Goal: Find specific page/section: Find specific page/section

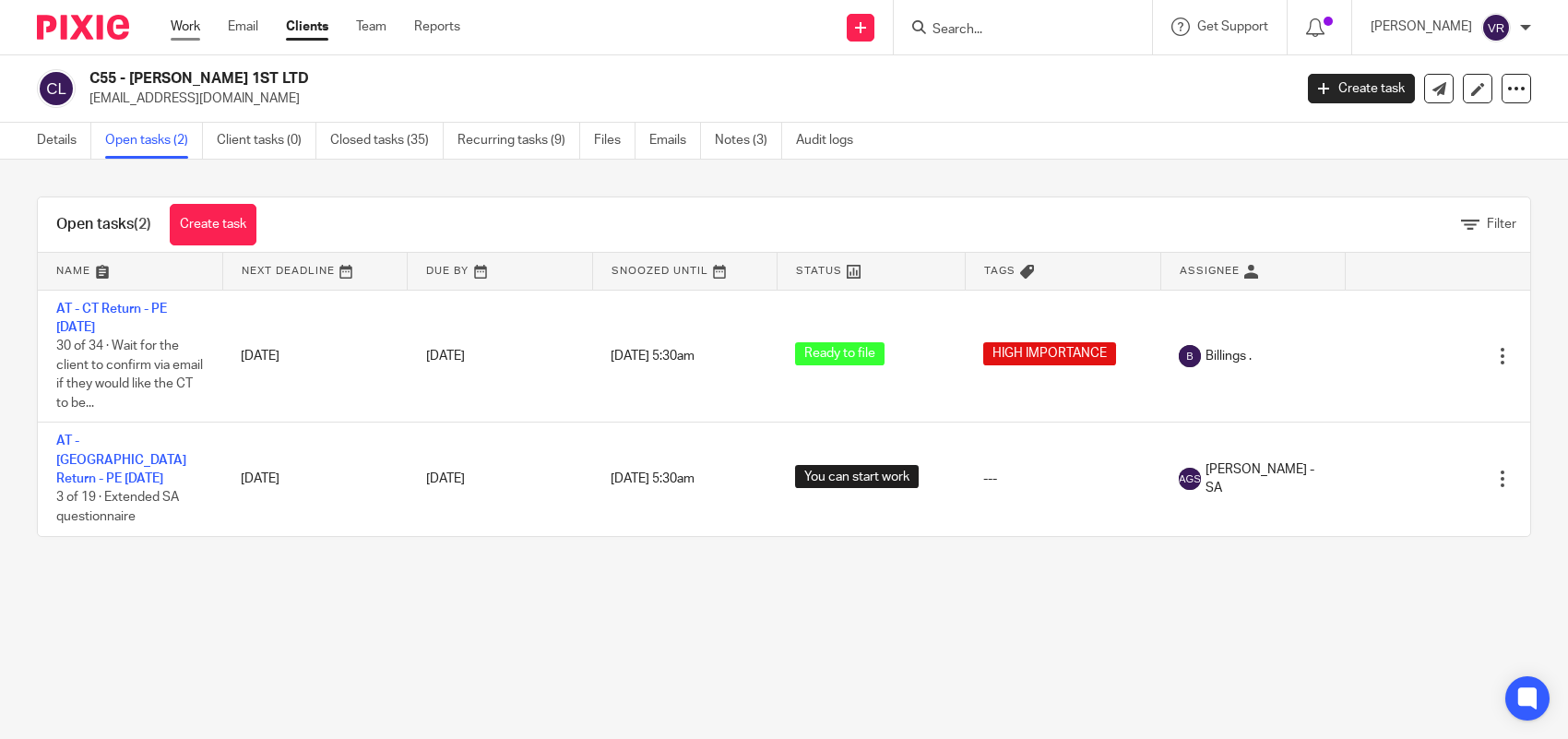
click at [181, 29] on link "Work" at bounding box center [185, 26] width 30 height 18
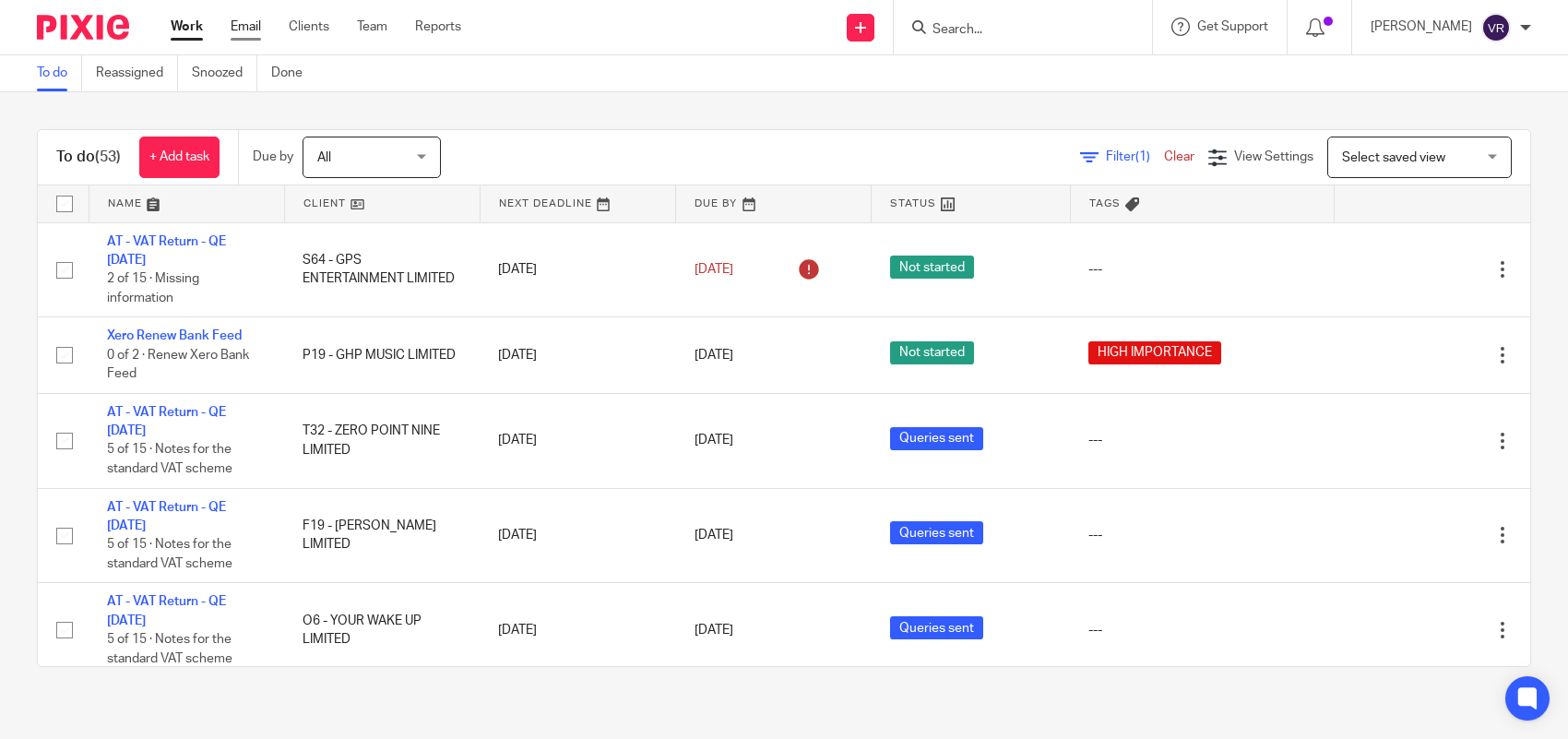
click at [261, 29] on link "Email" at bounding box center [246, 26] width 31 height 18
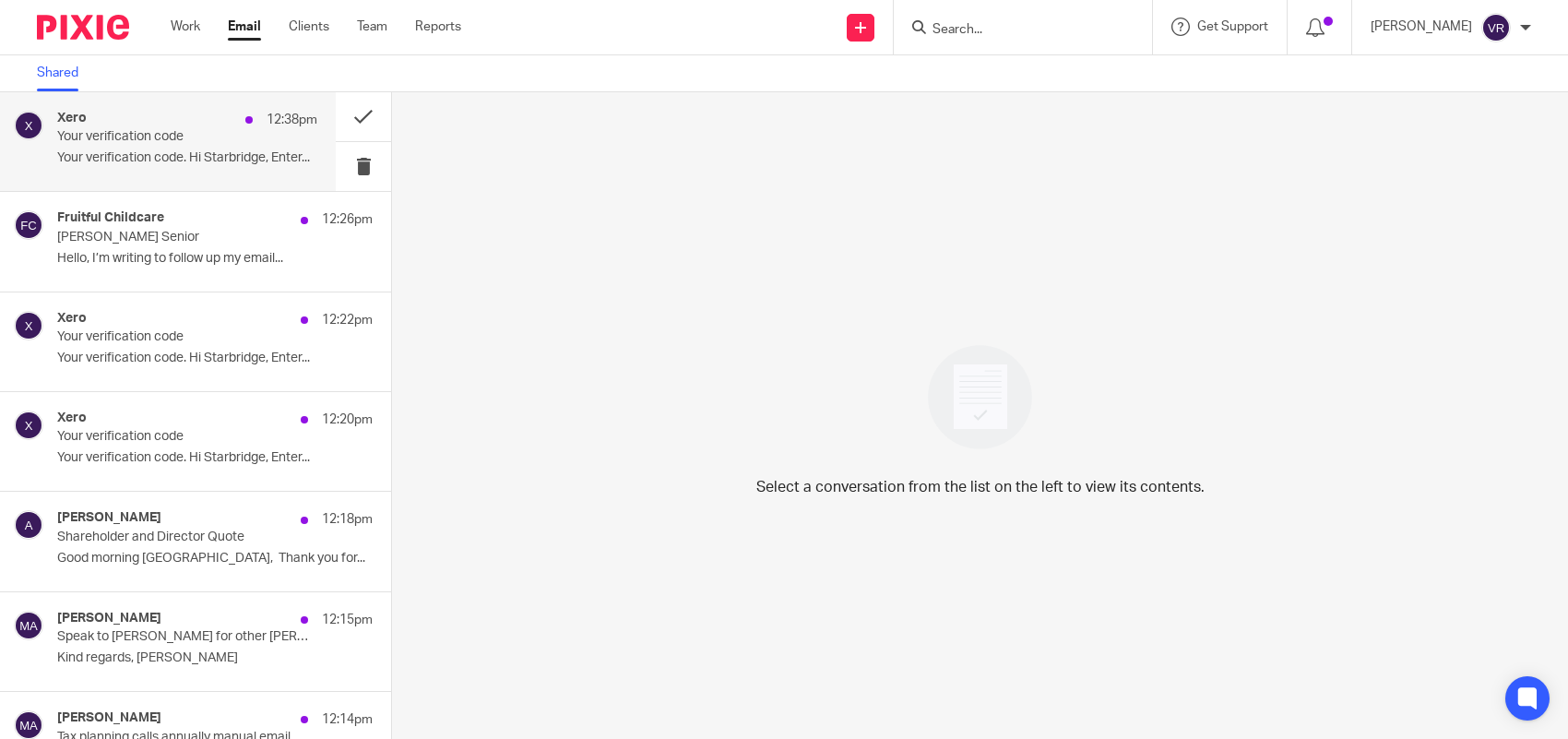
click at [237, 157] on p "Your verification code. Hi Starbridge, Enter..." at bounding box center [186, 158] width 260 height 15
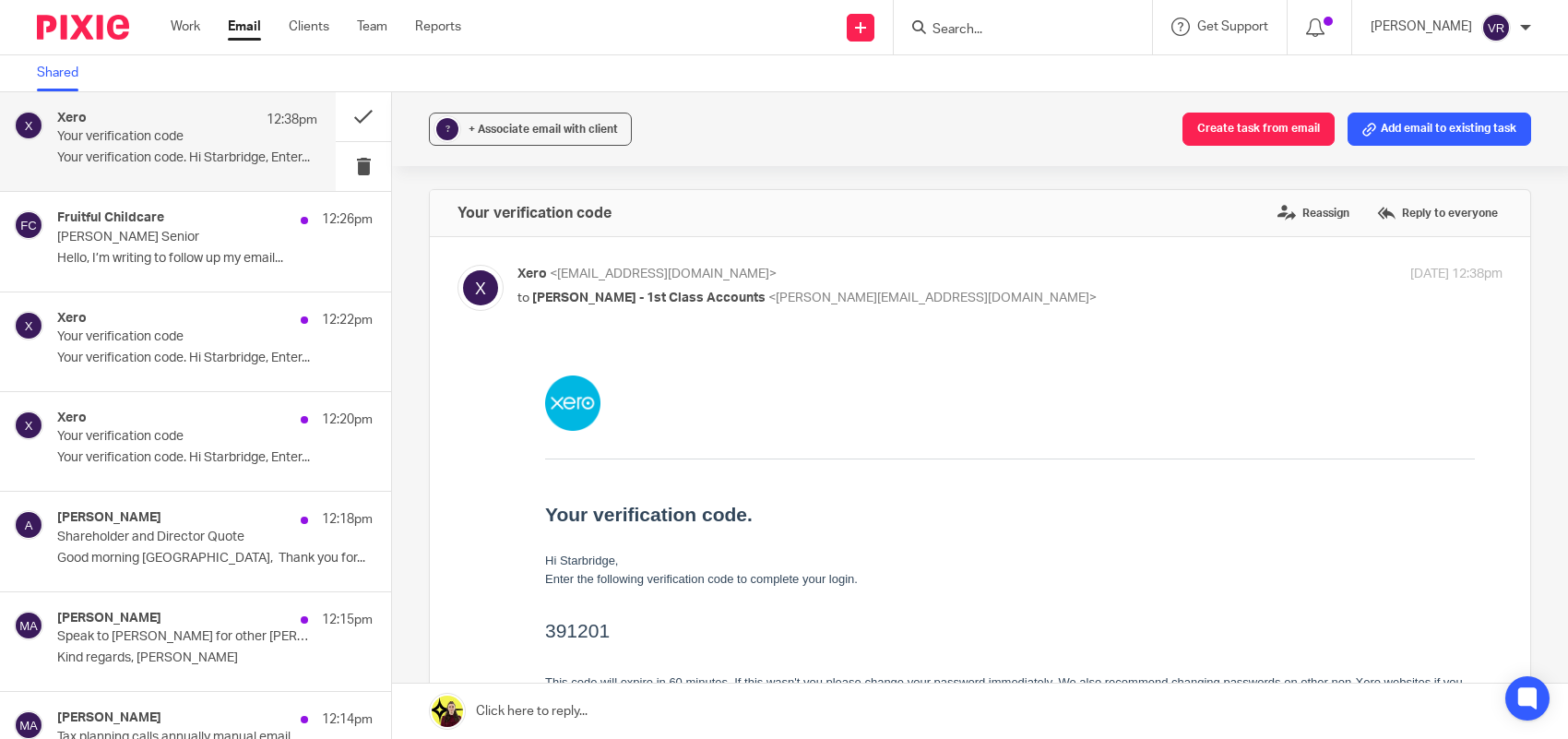
scroll to position [115, 0]
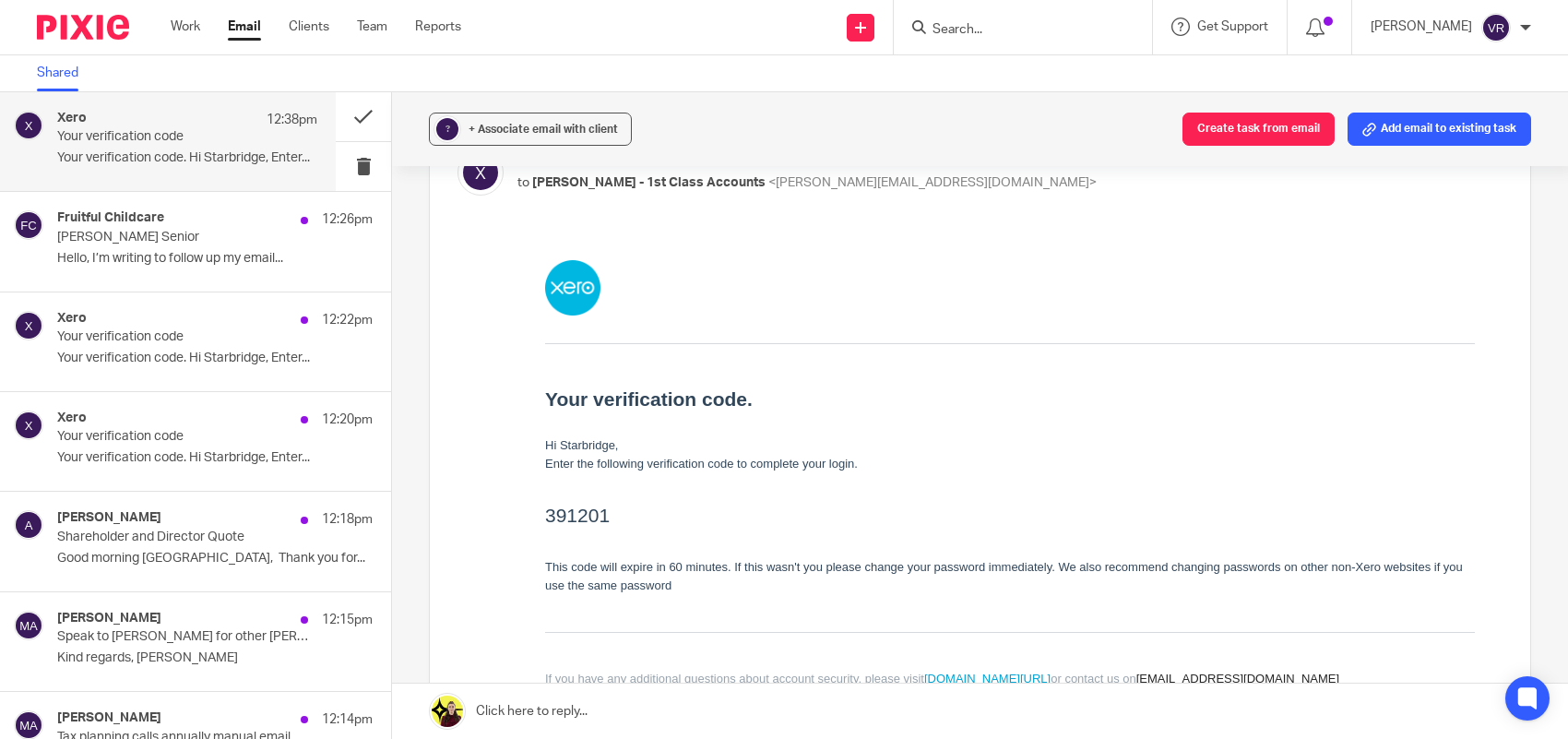
click at [1022, 31] on input "Search" at bounding box center [1014, 30] width 166 height 16
paste input "Please can you provide us with missing bills/credit note for these payments?"
type input "Please can you provide us with missing bills/credit note for these payments?"
click button "submit" at bounding box center [0, 0] width 0 height 0
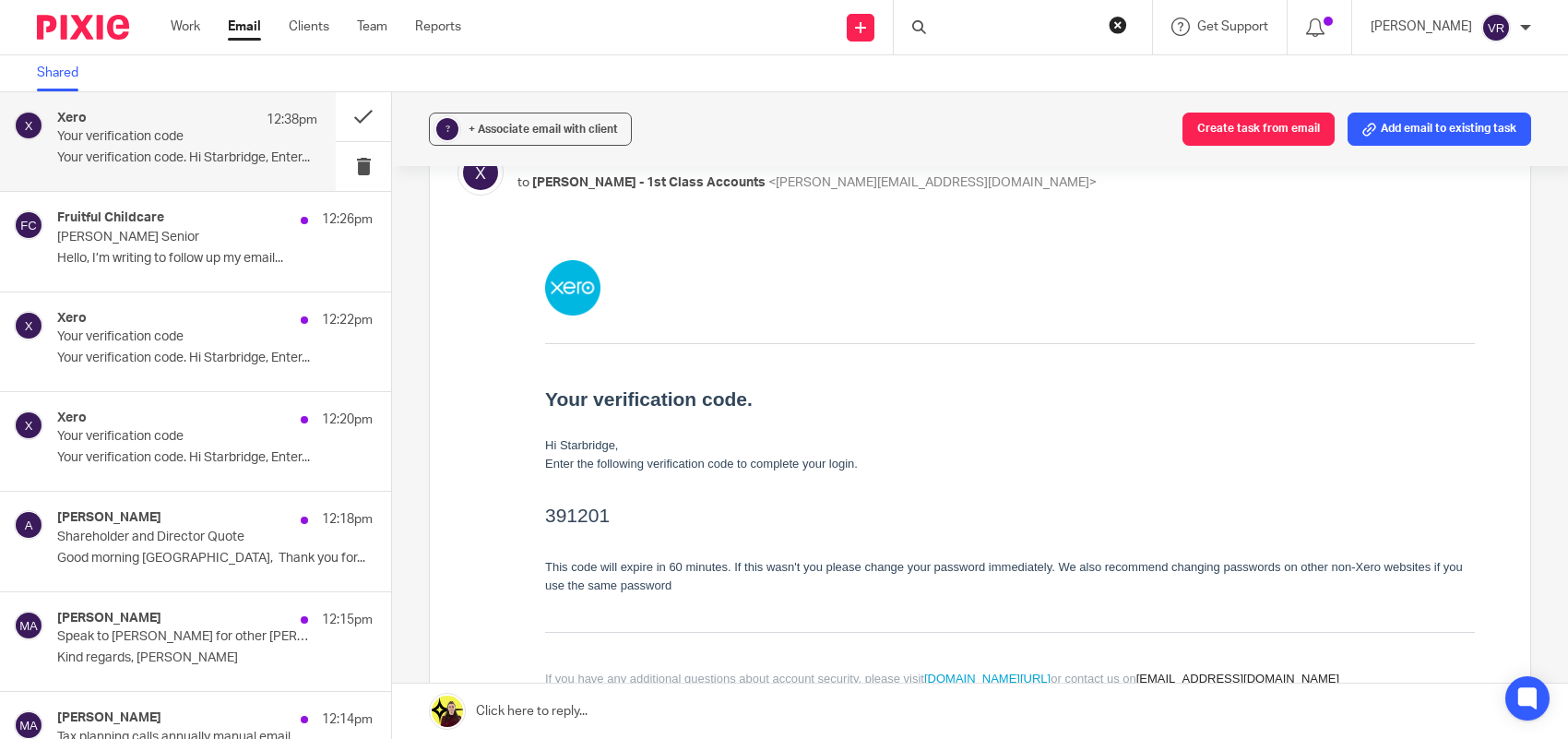
scroll to position [0, 0]
click at [999, 40] on div "Please can you provide us with missing bills/credit note for these payments? No…" at bounding box center [1023, 27] width 259 height 54
click at [1002, 37] on input "Please can you provide us with missing bills/credit note for these payments?" at bounding box center [1014, 30] width 166 height 16
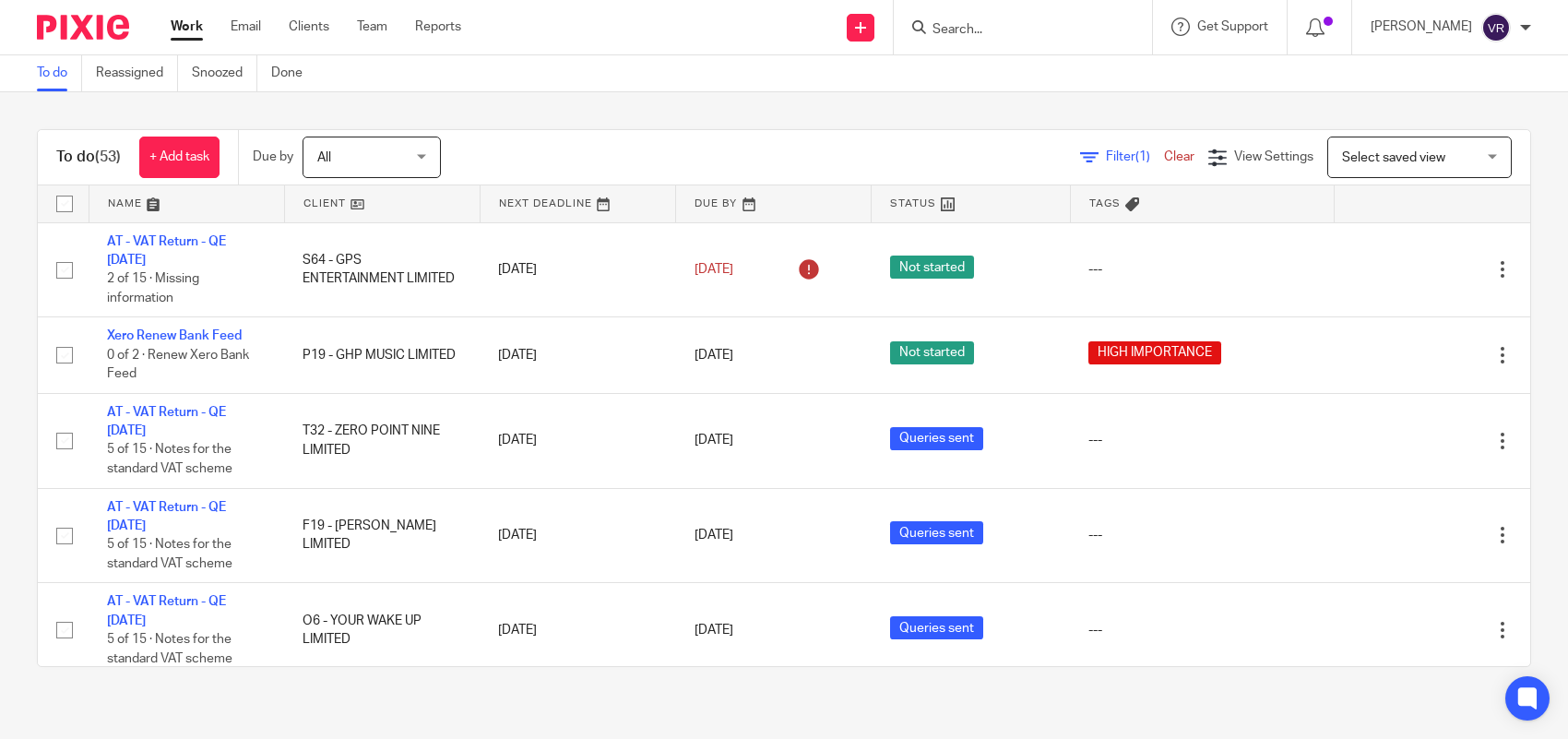
click at [990, 22] on input "Search" at bounding box center [1014, 30] width 166 height 16
click at [1067, 24] on input "Please can you provide us with missing bills/credit note for these payments?" at bounding box center [1014, 30] width 166 height 16
paste input "JMJ POWER INSTALLATION LTD"
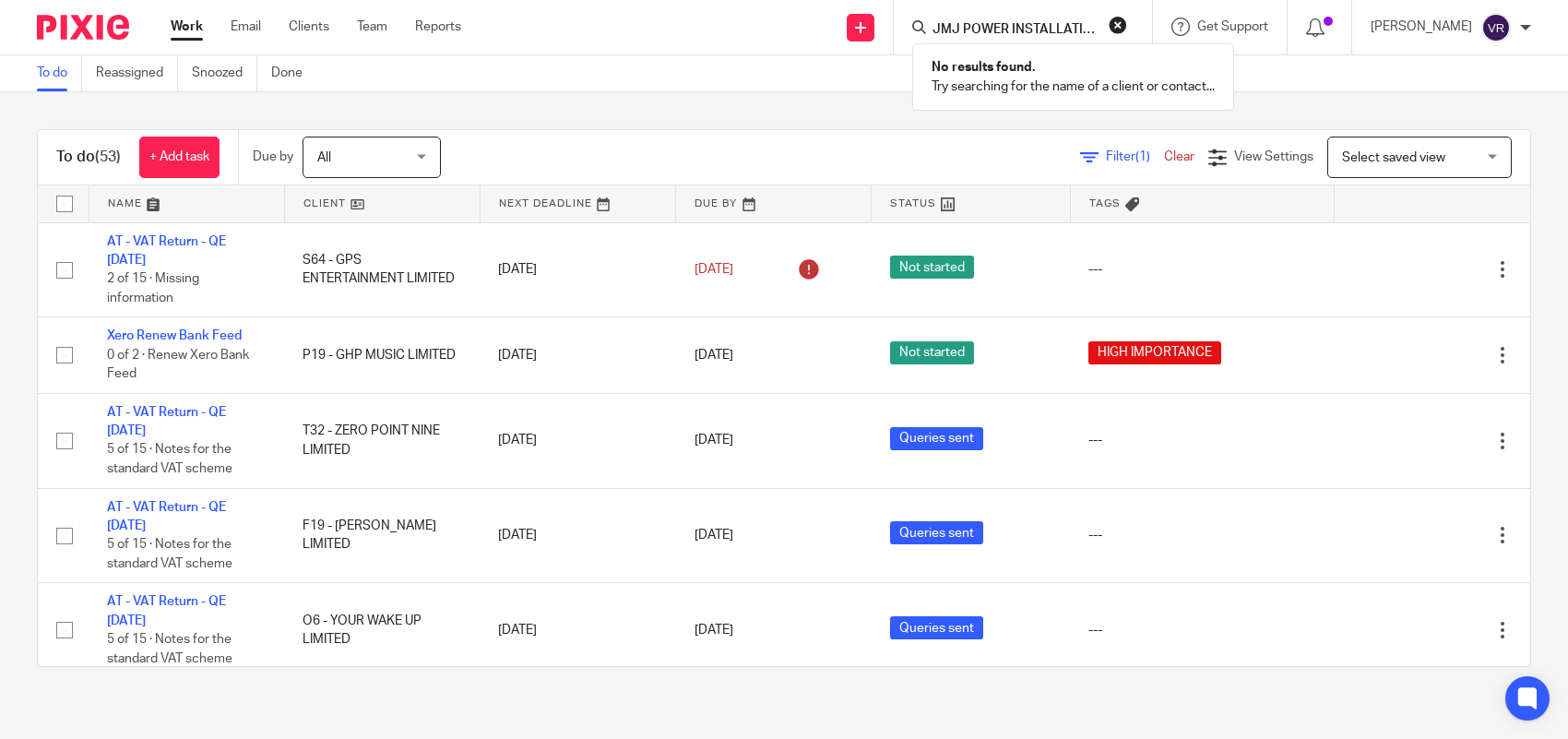
scroll to position [0, 30]
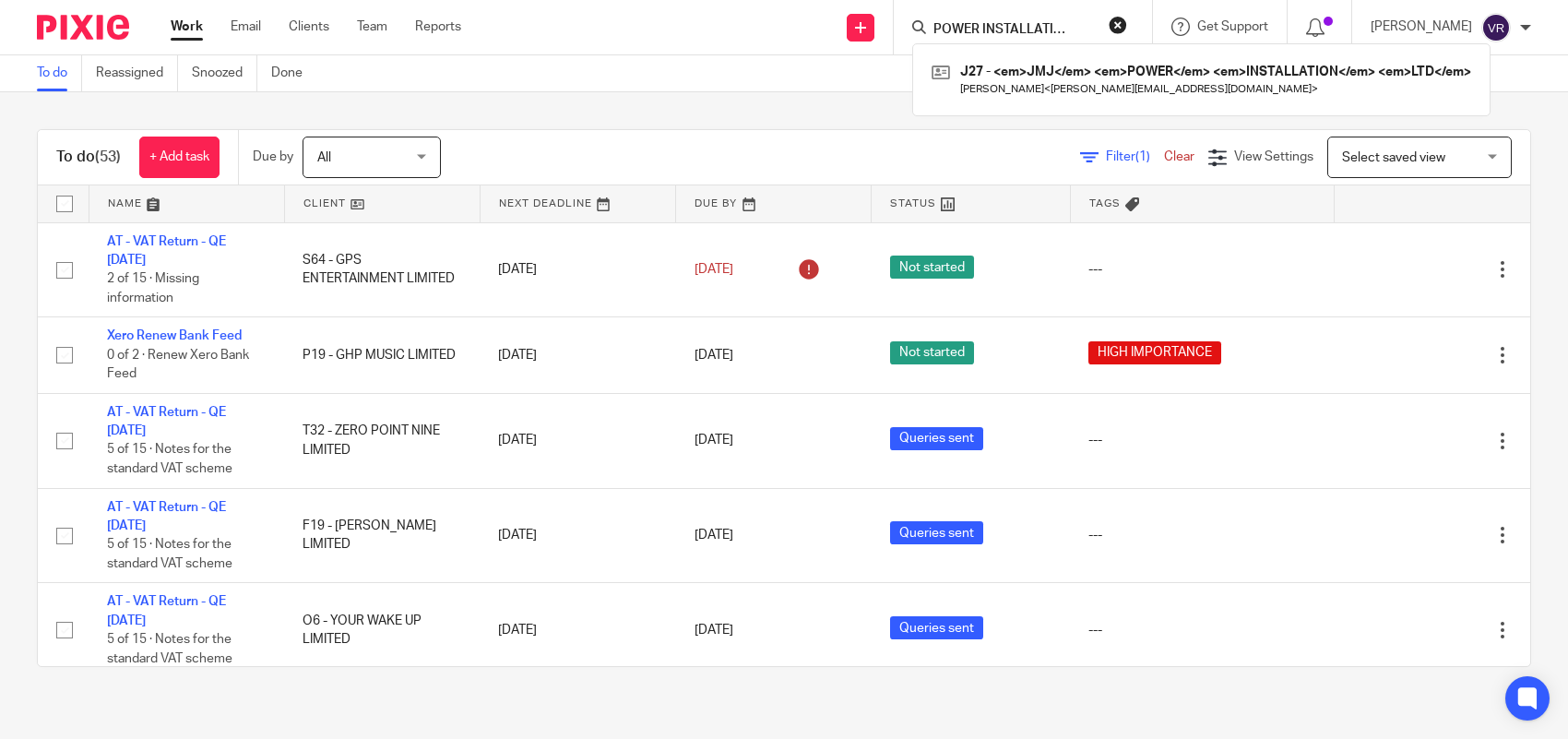
type input "JMJ POWER INSTALLATION LTD"
click button "submit" at bounding box center [0, 0] width 0 height 0
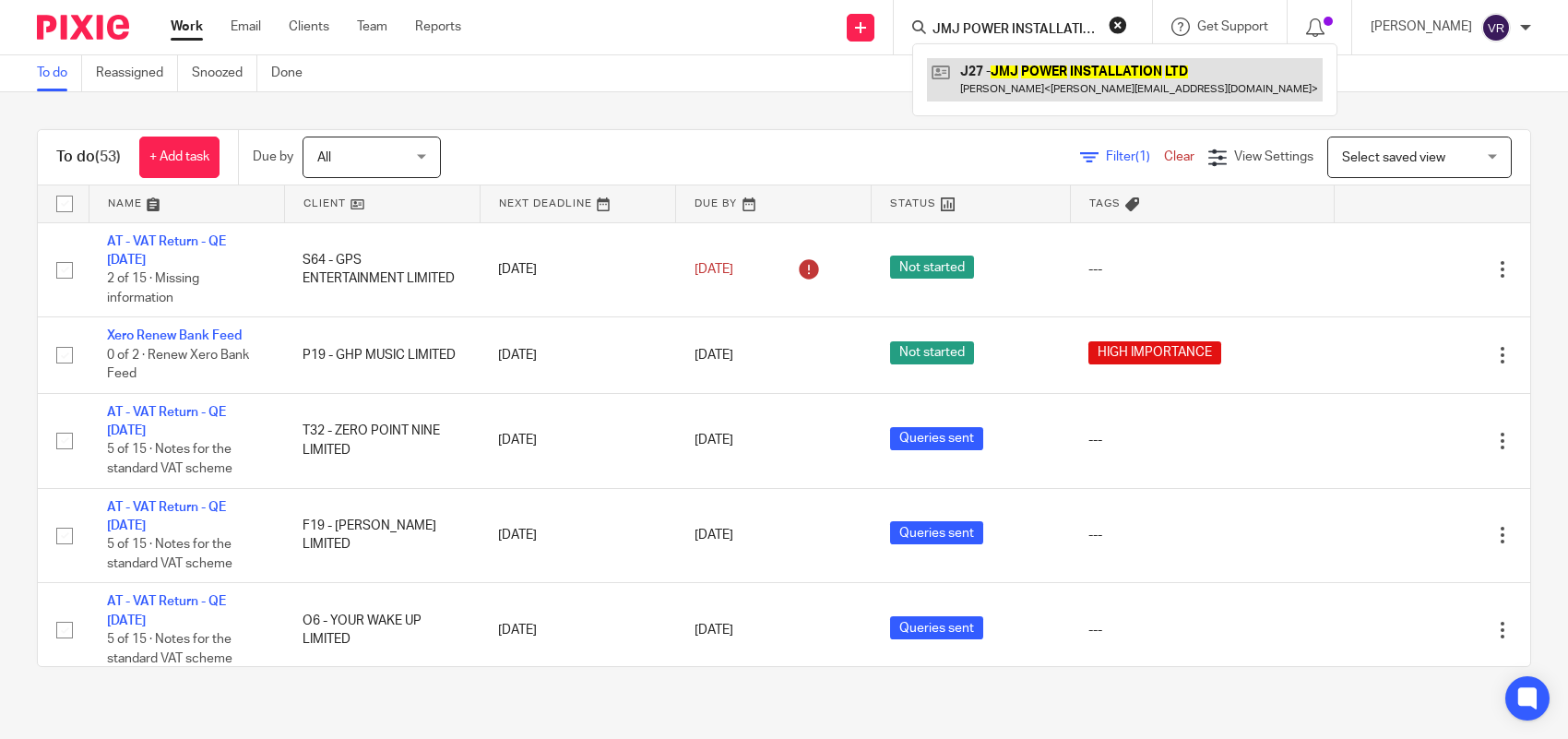
click at [1051, 79] on link at bounding box center [1125, 79] width 396 height 43
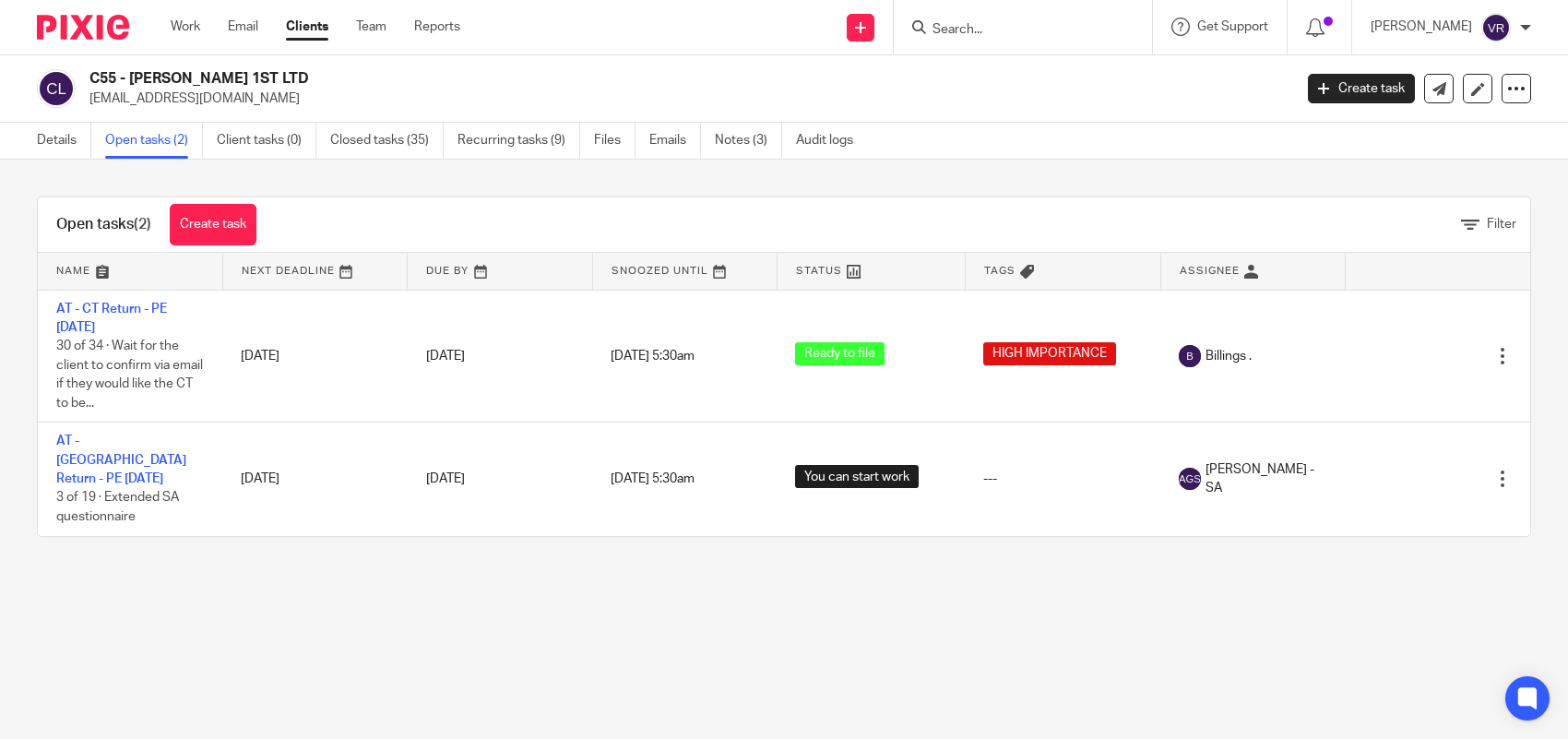
click at [1047, 28] on input "Search" at bounding box center [1014, 30] width 166 height 16
paste input "INM CONSULTANCY LTD"
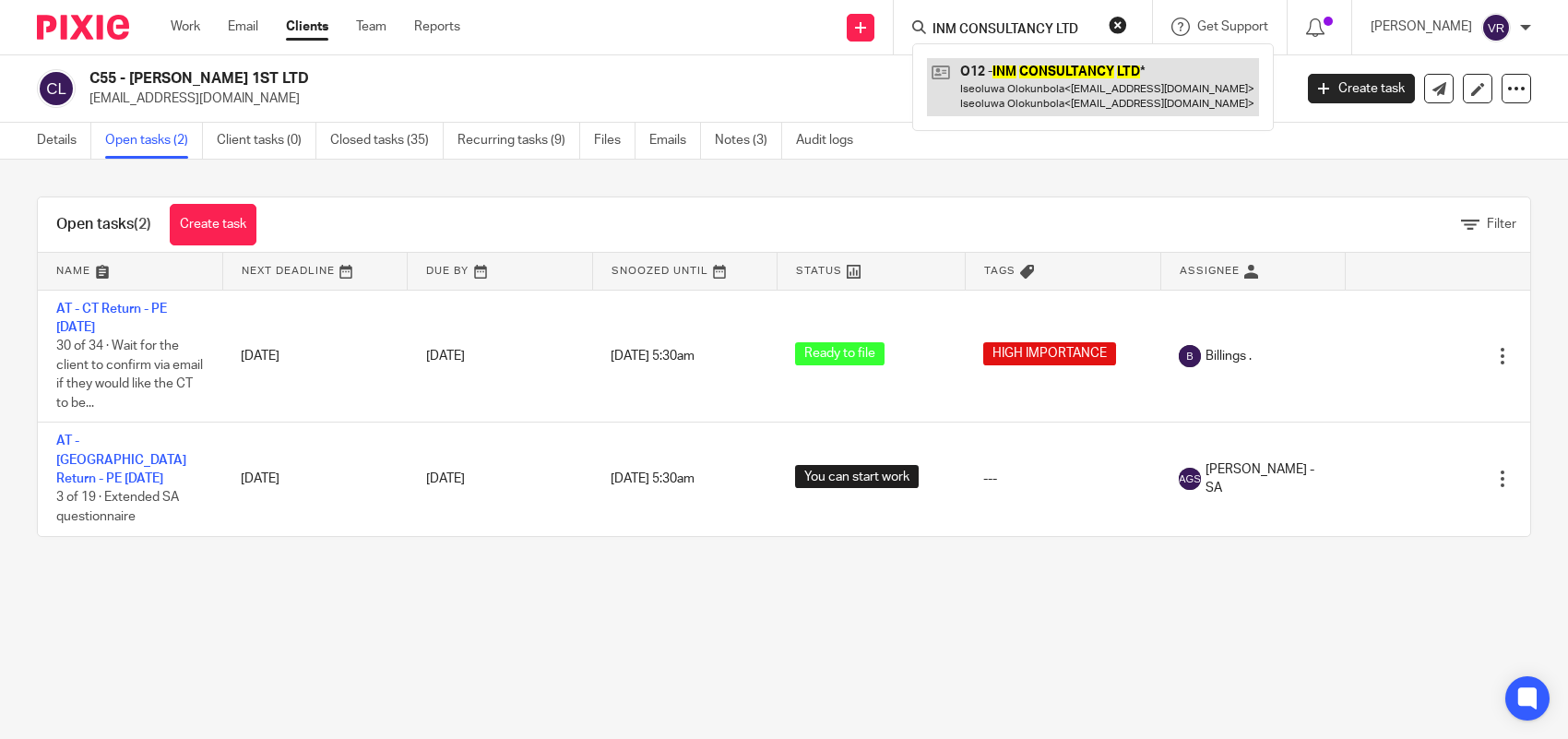
type input "INM CONSULTANCY LTD"
click at [1059, 86] on link at bounding box center [1093, 86] width 332 height 57
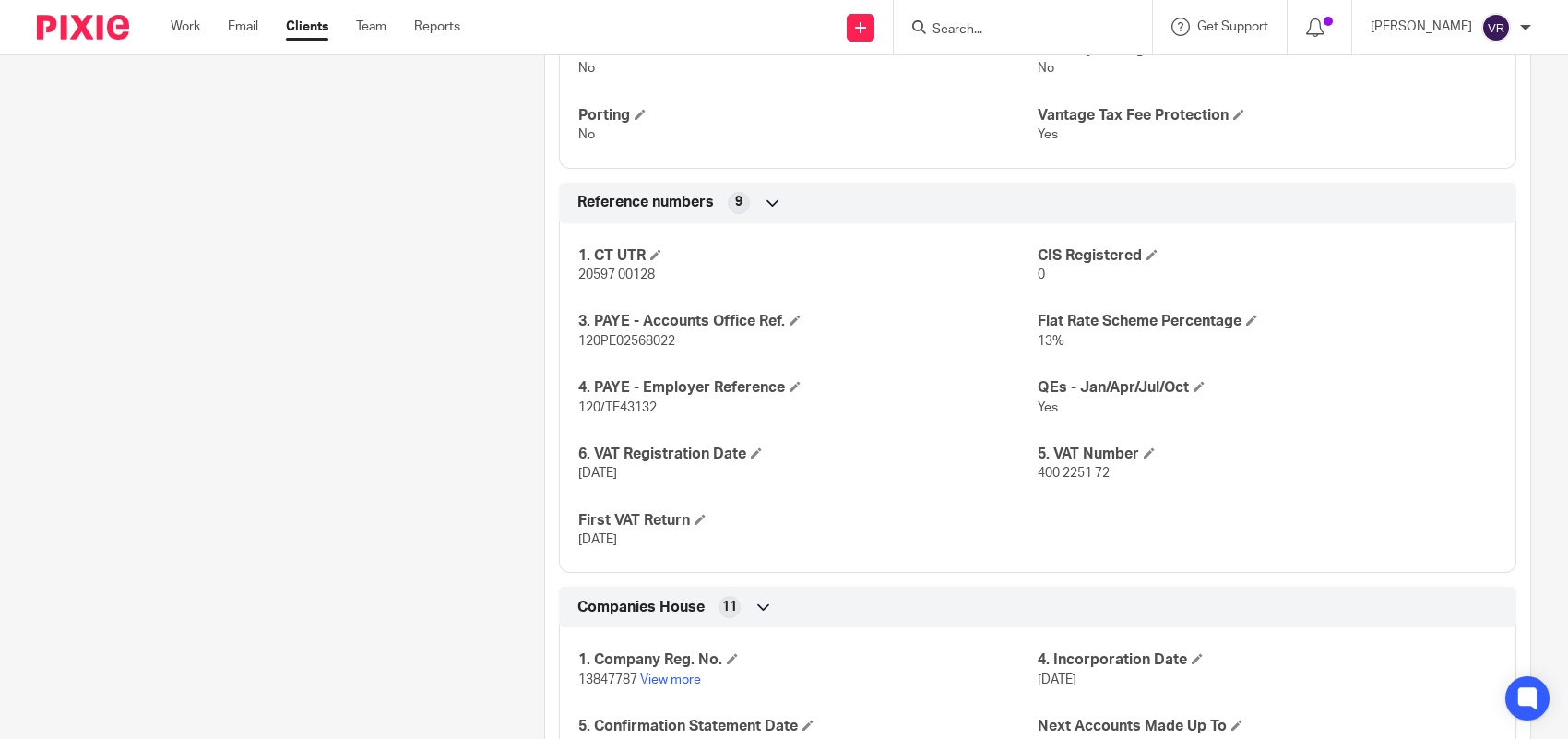
scroll to position [1615, 0]
